Goal: Transaction & Acquisition: Purchase product/service

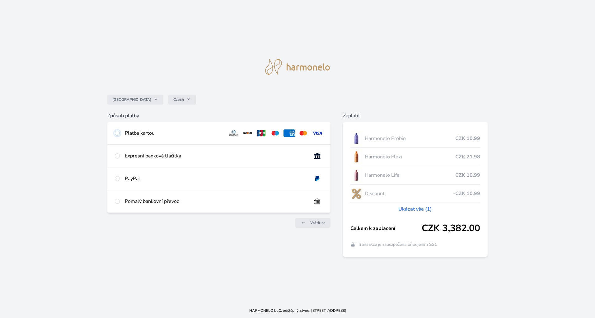
click at [118, 133] on input "radio" at bounding box center [117, 133] width 5 height 5
radio input "true"
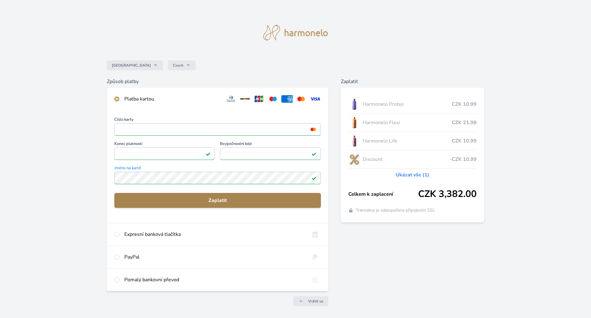
click at [212, 201] on span "Zaplatit" at bounding box center [217, 200] width 197 height 7
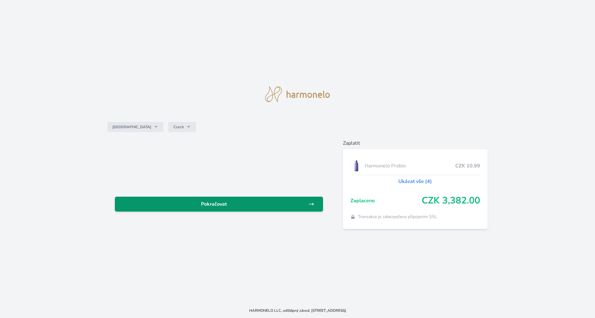
click at [212, 205] on span "Pokračovat" at bounding box center [214, 204] width 188 height 7
